Goal: Navigation & Orientation: Find specific page/section

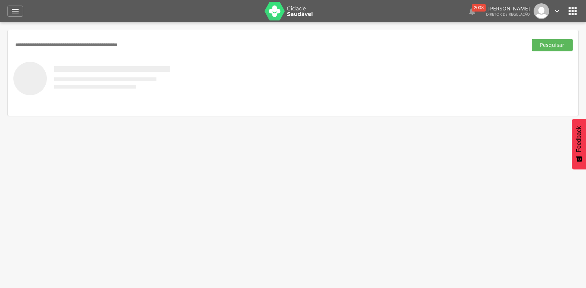
click at [556, 11] on icon "" at bounding box center [557, 11] width 8 height 8
click at [543, 28] on link "Configurações" at bounding box center [531, 26] width 59 height 9
click at [483, 117] on div " Indivíduos  Fichas   Cadastro individual Informações do Cadastro Data e ho…" at bounding box center [293, 166] width 586 height 288
click at [556, 11] on icon "" at bounding box center [557, 11] width 8 height 8
click at [444, 73] on div at bounding box center [293, 78] width 560 height 33
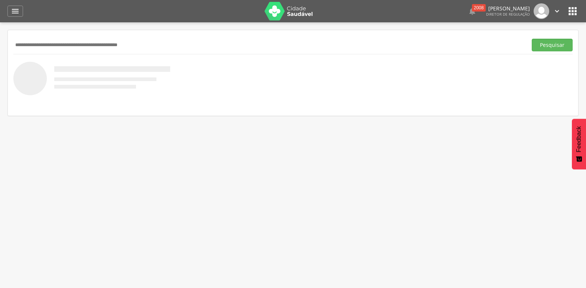
click at [574, 12] on icon "" at bounding box center [573, 11] width 12 height 12
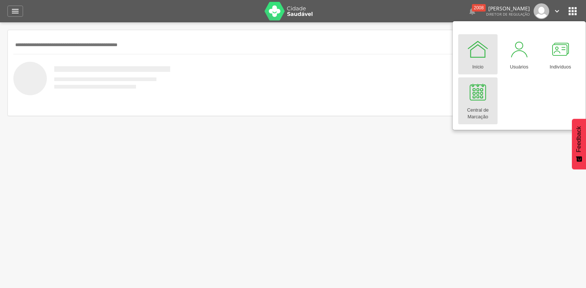
click at [489, 99] on link "Central de Marcação" at bounding box center [478, 100] width 39 height 47
